Goal: Check status: Check status

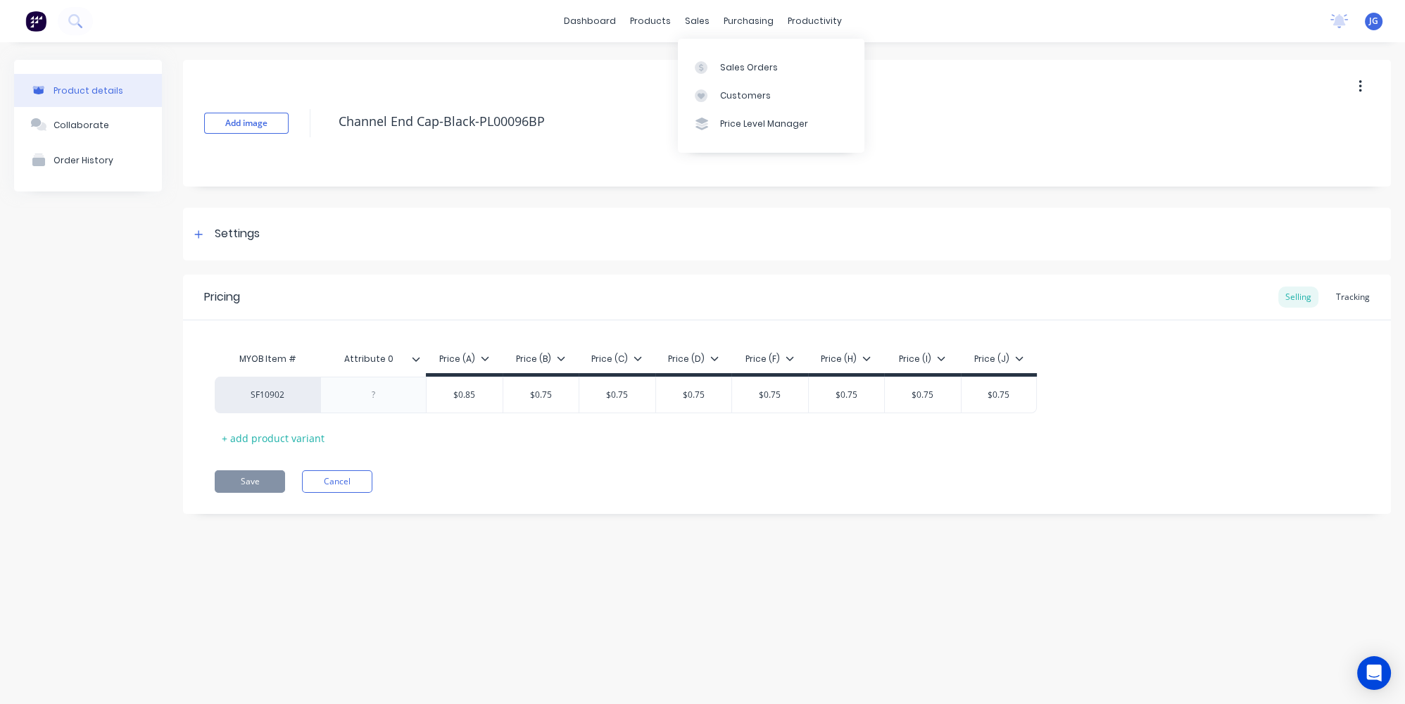
click at [700, 50] on div "Sales Orders Customers Price Level Manager" at bounding box center [771, 95] width 187 height 113
click at [701, 68] on icon at bounding box center [701, 67] width 13 height 13
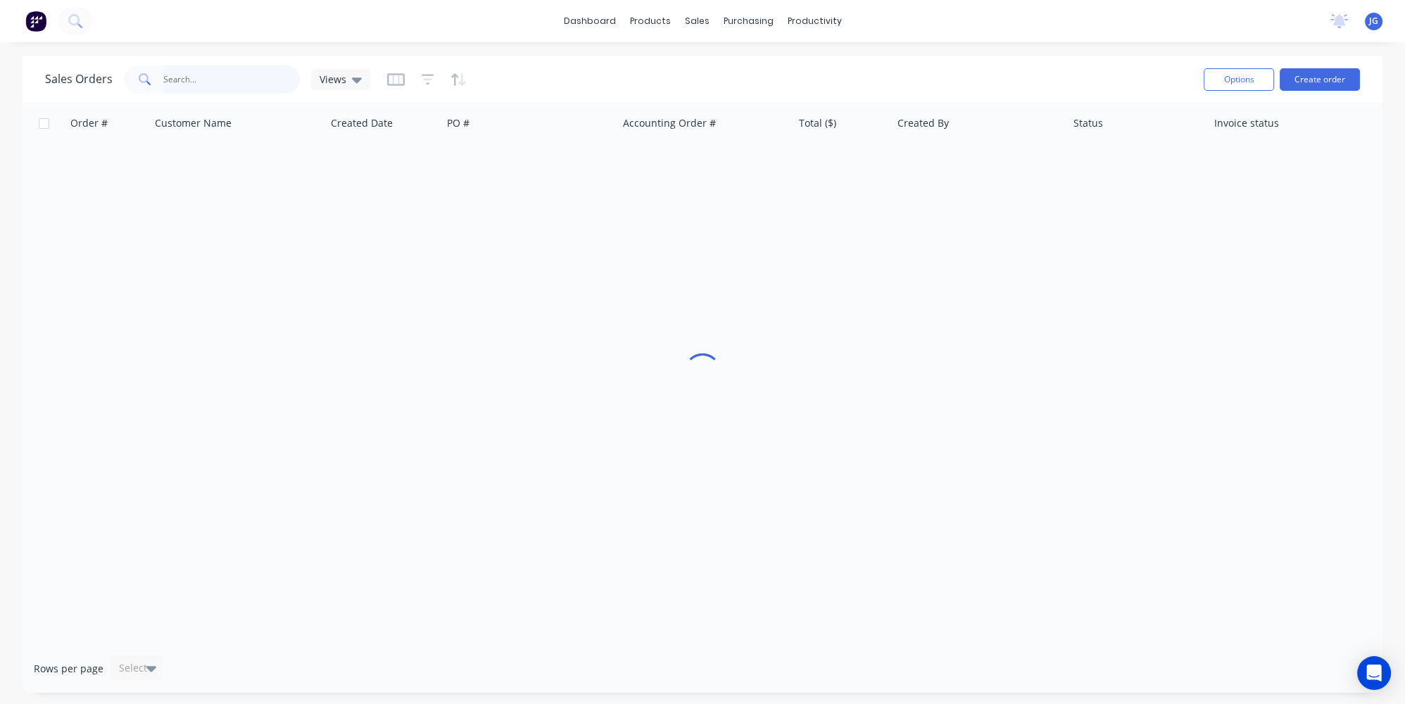
click at [279, 84] on input "text" at bounding box center [231, 79] width 137 height 28
paste input "46621"
type input "46621"
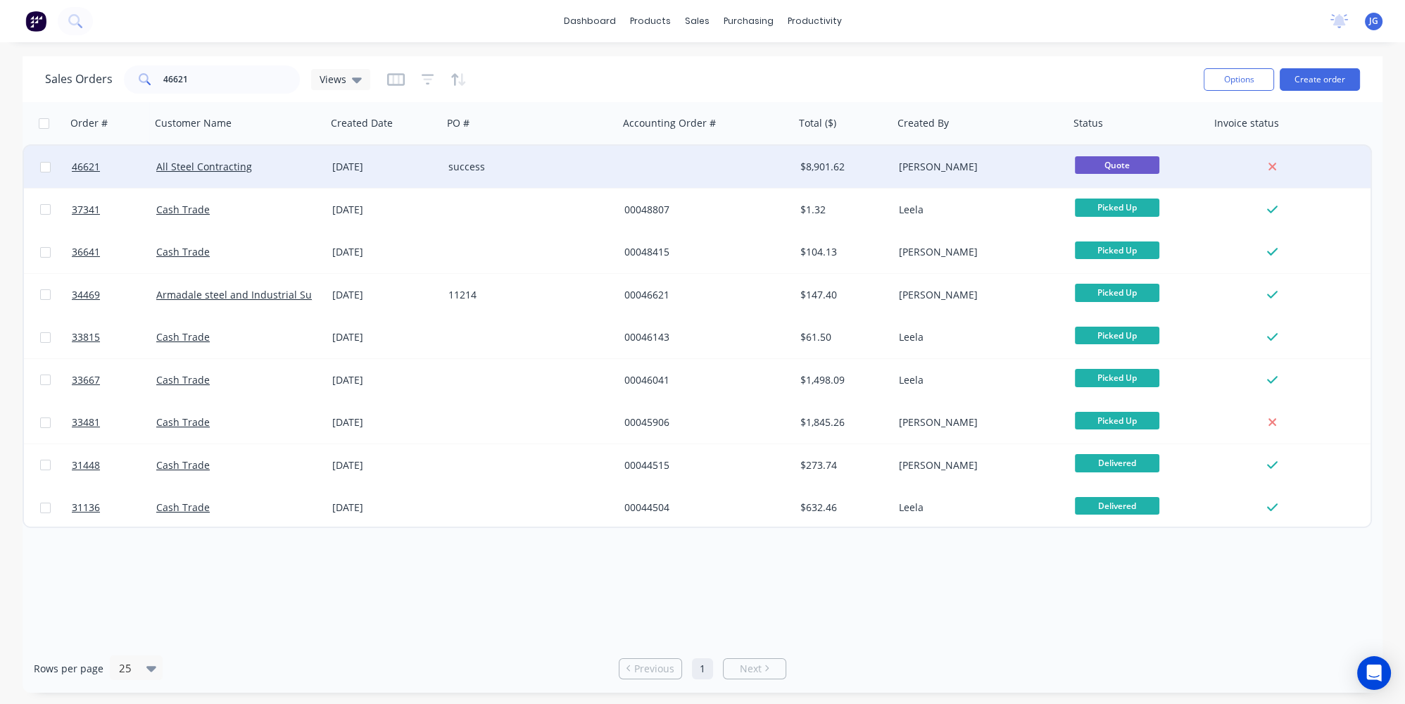
click at [274, 160] on div "All Steel Contracting" at bounding box center [234, 167] width 156 height 14
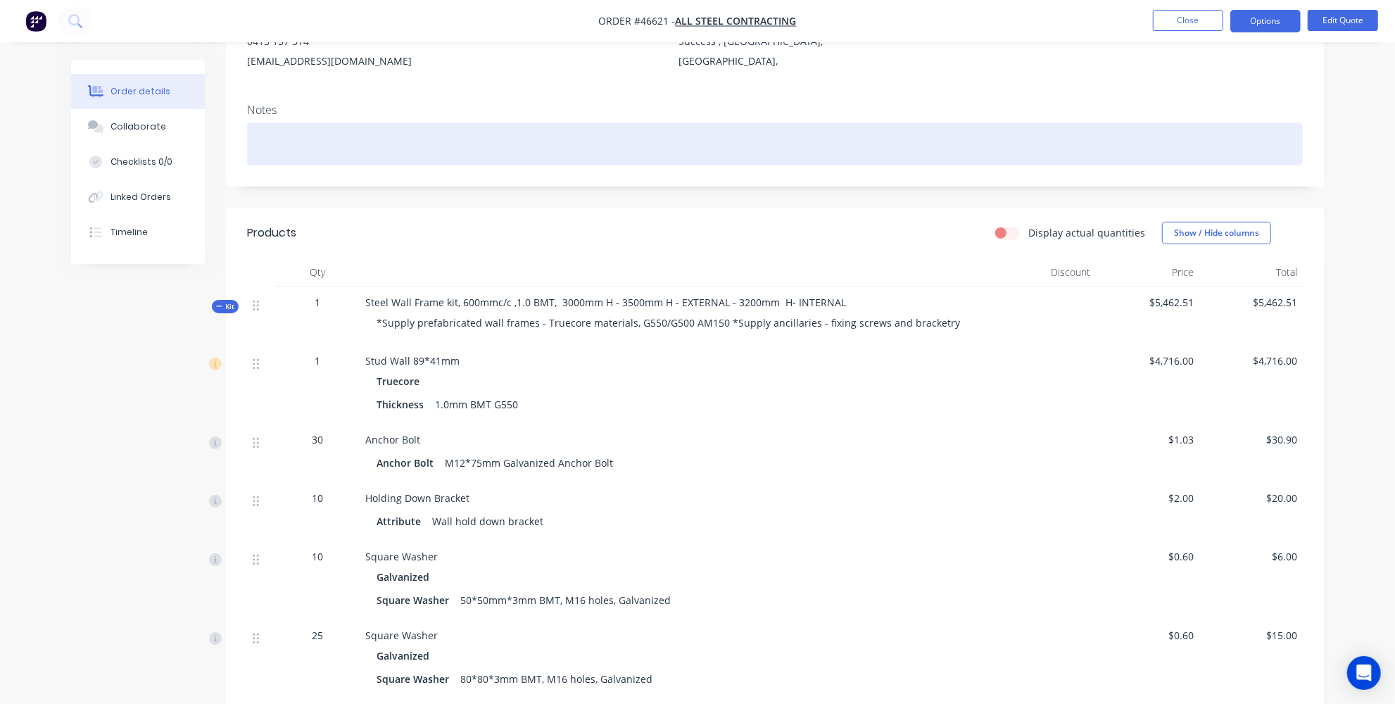
scroll to position [191, 0]
